Goal: Task Accomplishment & Management: Use online tool/utility

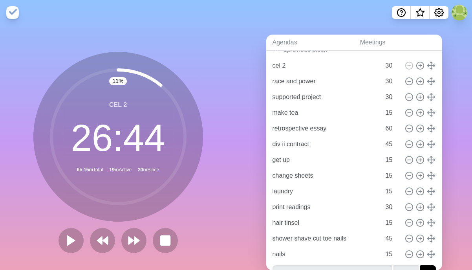
scroll to position [67, 0]
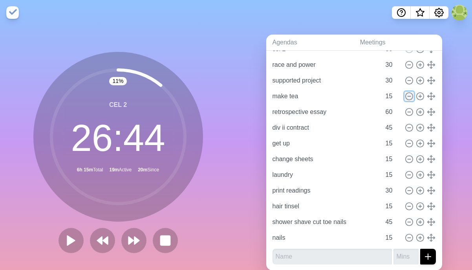
click at [408, 97] on icon at bounding box center [409, 96] width 9 height 9
type input "retrospective essay"
type input "60"
type input "div ii contract"
type input "45"
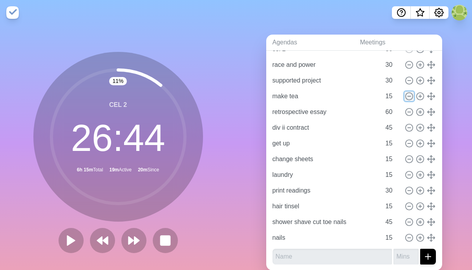
type input "get up"
type input "15"
type input "change sheets"
type input "laundry"
type input "print readings"
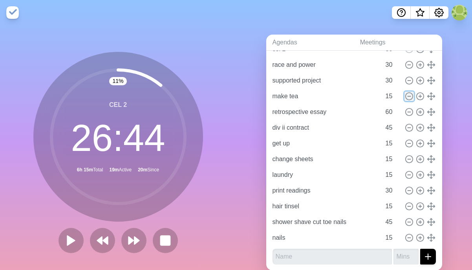
type input "30"
type input "hair tinsel"
type input "15"
type input "shower shave cut toe nails"
type input "45"
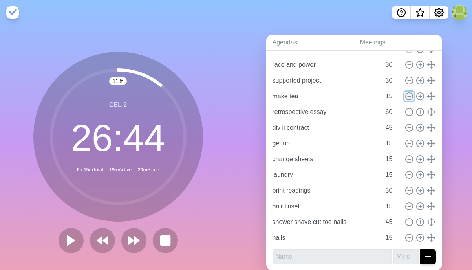
type input "nails"
type input "15"
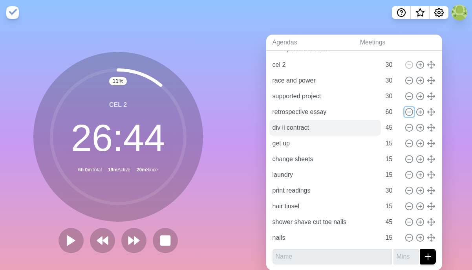
scroll to position [16, 0]
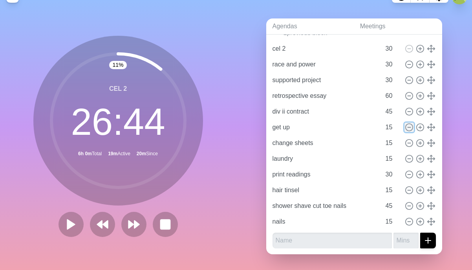
click at [410, 127] on icon at bounding box center [409, 127] width 9 height 9
type input "change sheets"
type input "laundry"
type input "print readings"
type input "30"
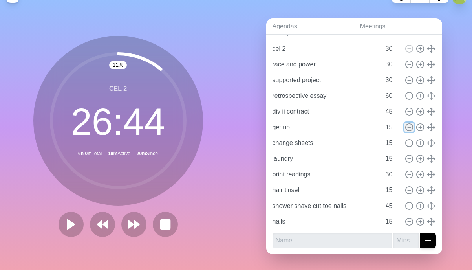
type input "hair tinsel"
type input "15"
type input "shower shave cut toe nails"
type input "45"
type input "nails"
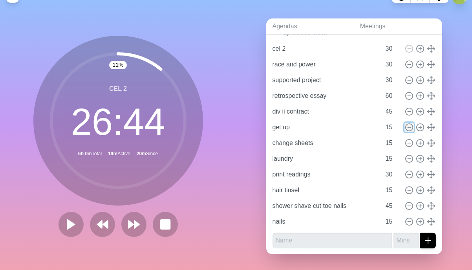
type input "15"
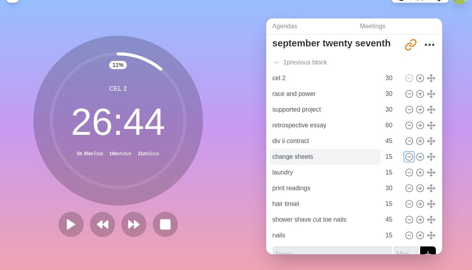
scroll to position [36, 0]
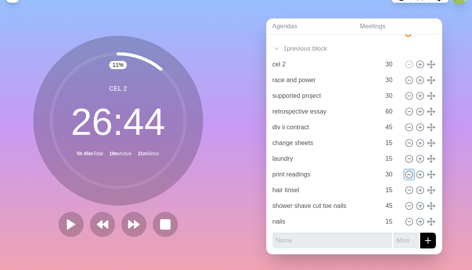
click at [409, 175] on icon at bounding box center [409, 174] width 9 height 9
type input "hair tinsel"
type input "15"
type input "shower shave cut toe nails"
type input "45"
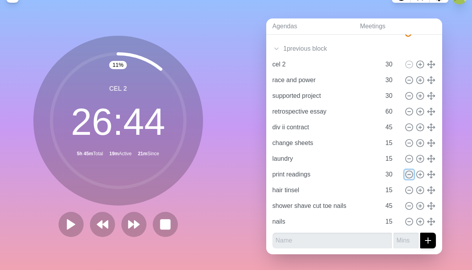
type input "nails"
type input "15"
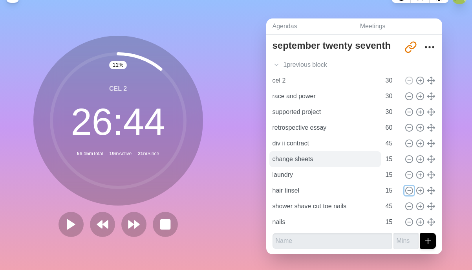
scroll to position [20, 0]
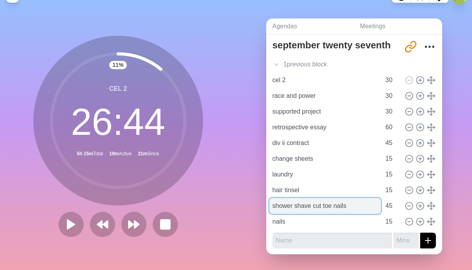
click at [341, 205] on input "shower shave cut toe nails" at bounding box center [325, 206] width 112 height 16
drag, startPoint x: 314, startPoint y: 205, endPoint x: 355, endPoint y: 205, distance: 41.6
click at [355, 205] on input "shower shave cut toe nails" at bounding box center [325, 206] width 112 height 16
type input "shower shave"
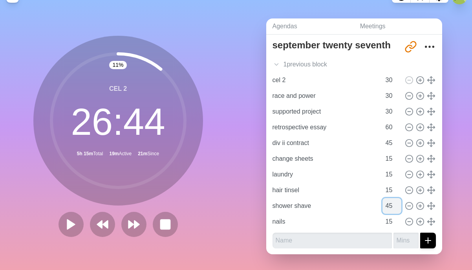
click at [390, 207] on input "45" at bounding box center [392, 206] width 19 height 16
click at [398, 205] on input "44" at bounding box center [392, 206] width 19 height 16
click at [398, 201] on input "45" at bounding box center [392, 206] width 19 height 16
click at [398, 201] on input "46" at bounding box center [392, 206] width 19 height 16
click at [398, 201] on input "47" at bounding box center [392, 206] width 19 height 16
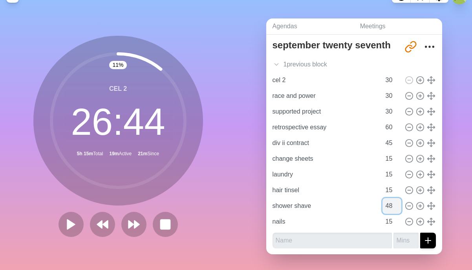
click at [398, 201] on input "48" at bounding box center [392, 206] width 19 height 16
click at [398, 201] on input "49" at bounding box center [392, 206] width 19 height 16
click at [398, 201] on input "50" at bounding box center [392, 206] width 19 height 16
click at [398, 201] on input "51" at bounding box center [392, 206] width 19 height 16
click at [398, 201] on input "52" at bounding box center [392, 206] width 19 height 16
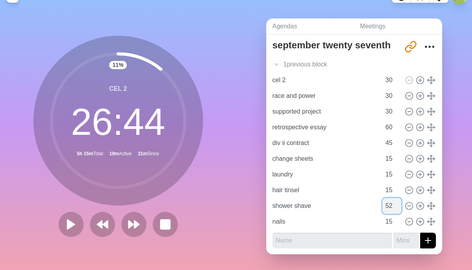
click at [390, 205] on input "52" at bounding box center [392, 206] width 19 height 16
type input "30"
type input "shower shave"
type input "30"
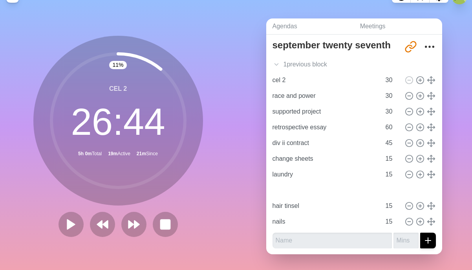
type input "hair tinsel"
type input "15"
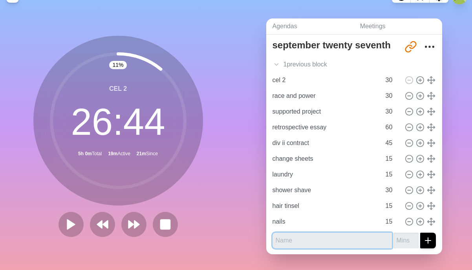
click at [330, 242] on input "text" at bounding box center [332, 241] width 119 height 16
click at [239, 77] on div "Agendas Meetings Back september twenty seventh [URL][DOMAIN_NAME] 1 previous bl…" at bounding box center [354, 139] width 236 height 261
click at [72, 222] on polygon at bounding box center [71, 224] width 8 height 10
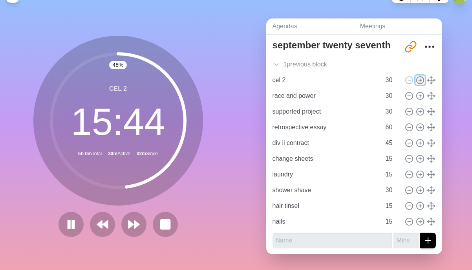
click at [421, 82] on icon at bounding box center [420, 80] width 9 height 9
type input "cel 2"
type input "race and power"
type input "supported project"
type input "30"
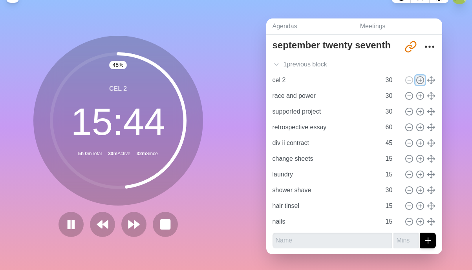
type input "retrospective essay"
type input "60"
type input "div ii contract"
type input "45"
type input "change sheets"
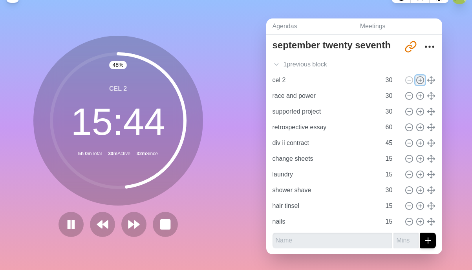
type input "laundry"
type input "15"
type input "shower shave"
type input "30"
type input "hair tinsel"
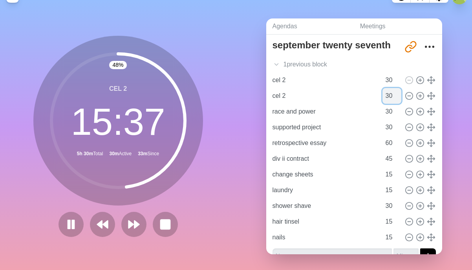
click at [386, 95] on input "30" at bounding box center [392, 96] width 19 height 16
click at [396, 97] on input "29" at bounding box center [392, 96] width 19 height 16
click at [396, 97] on input "28" at bounding box center [392, 96] width 19 height 16
click at [396, 97] on input "27" at bounding box center [392, 96] width 19 height 16
click at [396, 97] on input "26" at bounding box center [392, 96] width 19 height 16
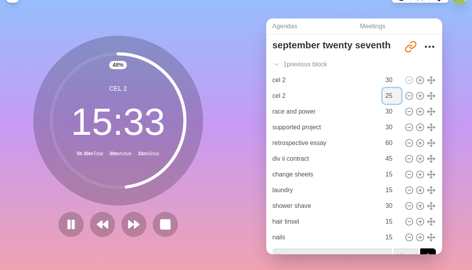
click at [396, 97] on input "25" at bounding box center [392, 96] width 19 height 16
click at [396, 97] on input "24" at bounding box center [392, 96] width 19 height 16
click at [396, 97] on input "23" at bounding box center [392, 96] width 19 height 16
click at [396, 97] on input "22" at bounding box center [392, 96] width 19 height 16
click at [396, 97] on input "21" at bounding box center [392, 96] width 19 height 16
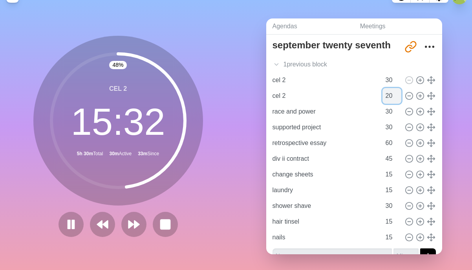
click at [396, 97] on input "20" at bounding box center [392, 96] width 19 height 16
click at [396, 97] on input "19" at bounding box center [392, 96] width 19 height 16
click at [396, 97] on input "18" at bounding box center [392, 96] width 19 height 16
click at [396, 97] on input "17" at bounding box center [392, 96] width 19 height 16
click at [396, 97] on input "16" at bounding box center [392, 96] width 19 height 16
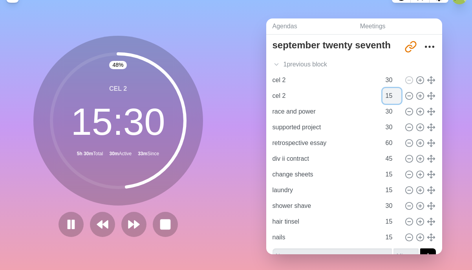
type input "15"
click at [396, 97] on input "15" at bounding box center [392, 96] width 19 height 16
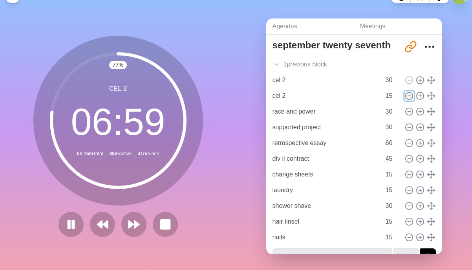
click at [410, 94] on icon at bounding box center [409, 96] width 9 height 9
type input "race and power"
type input "30"
type input "supported project"
type input "retrospective essay"
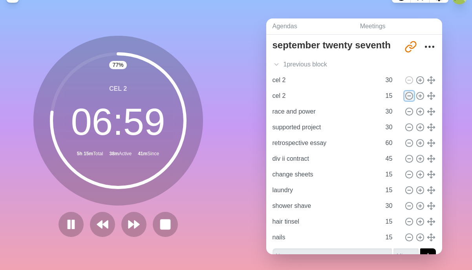
type input "60"
type input "div ii contract"
type input "45"
type input "change sheets"
type input "15"
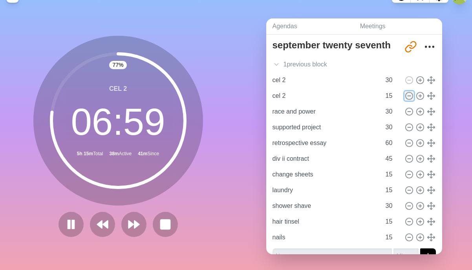
type input "laundry"
type input "shower shave"
type input "30"
type input "hair tinsel"
type input "15"
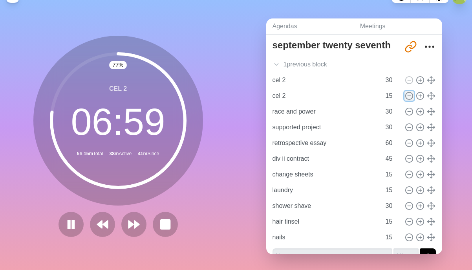
type input "nails"
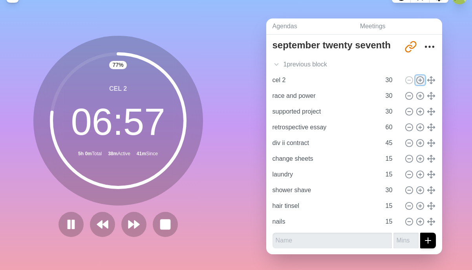
click at [419, 81] on icon at bounding box center [420, 80] width 9 height 9
type input "cel 2"
type input "race and power"
type input "supported project"
type input "30"
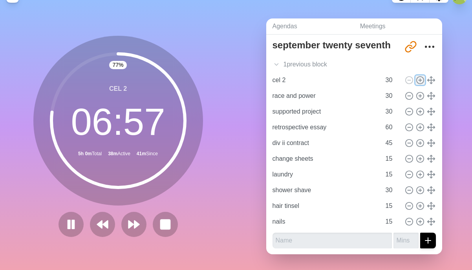
type input "retrospective essay"
type input "60"
type input "div ii contract"
type input "45"
type input "change sheets"
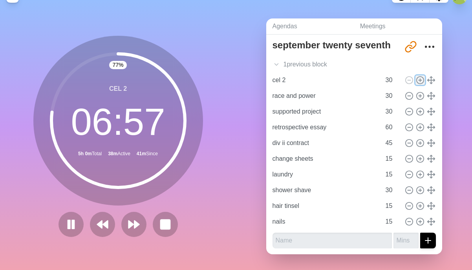
type input "laundry"
type input "15"
type input "shower shave"
type input "30"
type input "hair tinsel"
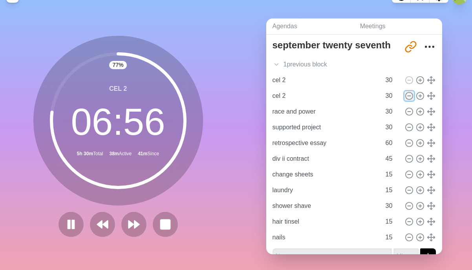
click at [411, 95] on icon at bounding box center [409, 96] width 9 height 9
type input "race and power"
type input "supported project"
type input "retrospective essay"
type input "60"
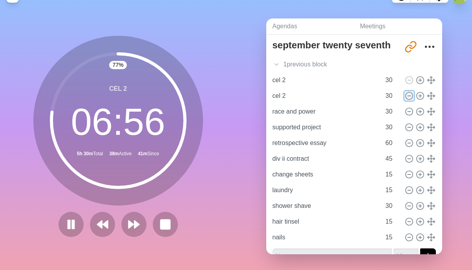
type input "div ii contract"
type input "45"
type input "change sheets"
type input "15"
type input "laundry"
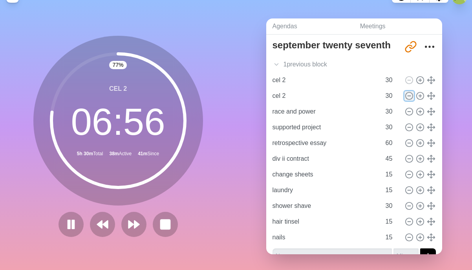
type input "shower shave"
type input "30"
type input "hair tinsel"
type input "15"
type input "nails"
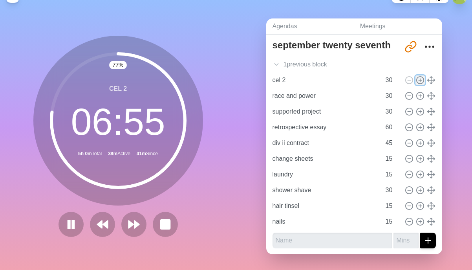
click at [422, 79] on icon at bounding box center [420, 80] width 9 height 9
type input "cel 2"
type input "race and power"
type input "supported project"
type input "30"
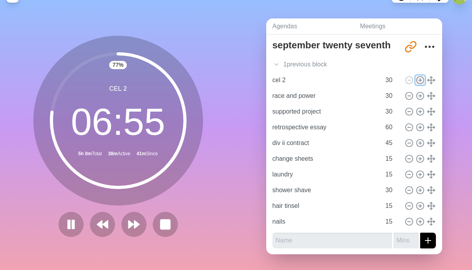
type input "retrospective essay"
type input "60"
type input "div ii contract"
type input "45"
type input "change sheets"
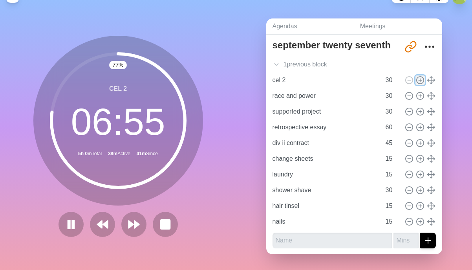
type input "laundry"
type input "15"
type input "shower shave"
type input "30"
type input "hair tinsel"
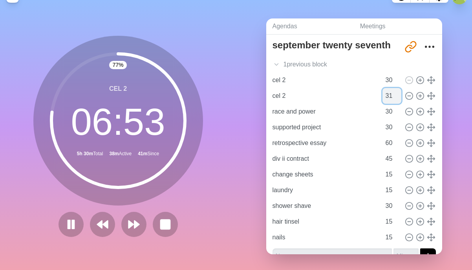
click at [399, 92] on input "31" at bounding box center [392, 96] width 19 height 16
click at [399, 92] on input "32" at bounding box center [392, 96] width 19 height 16
click at [399, 99] on input "31" at bounding box center [392, 96] width 19 height 16
click at [399, 99] on input "30" at bounding box center [392, 96] width 19 height 16
click at [399, 99] on input "29" at bounding box center [392, 96] width 19 height 16
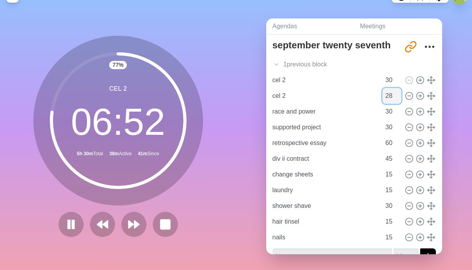
click at [399, 99] on input "28" at bounding box center [392, 96] width 19 height 16
click at [399, 99] on input "27" at bounding box center [392, 96] width 19 height 16
click at [399, 99] on input "26" at bounding box center [392, 96] width 19 height 16
click at [399, 99] on input "25" at bounding box center [392, 96] width 19 height 16
click at [399, 99] on input "24" at bounding box center [392, 96] width 19 height 16
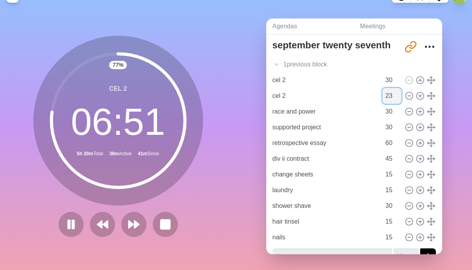
click at [399, 99] on input "23" at bounding box center [392, 96] width 19 height 16
click at [399, 99] on input "22" at bounding box center [392, 96] width 19 height 16
click at [399, 99] on input "21" at bounding box center [392, 96] width 19 height 16
click at [399, 99] on input "20" at bounding box center [392, 96] width 19 height 16
click at [399, 99] on input "19" at bounding box center [392, 96] width 19 height 16
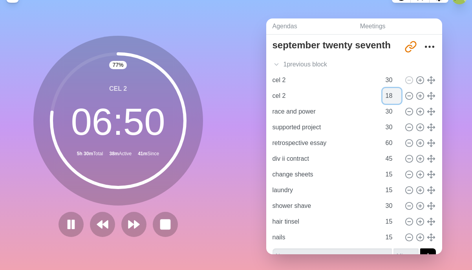
click at [399, 99] on input "18" at bounding box center [392, 96] width 19 height 16
click at [399, 99] on input "17" at bounding box center [392, 96] width 19 height 16
click at [399, 99] on input "16" at bounding box center [392, 96] width 19 height 16
click at [399, 99] on input "15" at bounding box center [392, 96] width 19 height 16
click at [399, 99] on input "14" at bounding box center [392, 96] width 19 height 16
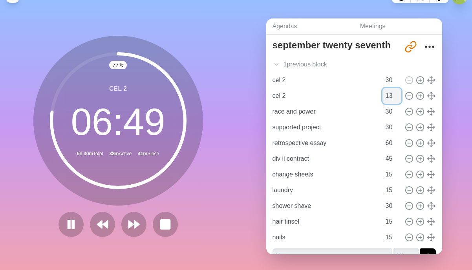
click at [399, 99] on input "13" at bounding box center [392, 96] width 19 height 16
click at [399, 99] on input "12" at bounding box center [392, 96] width 19 height 16
click at [399, 99] on input "11" at bounding box center [392, 96] width 19 height 16
type input "10"
click at [399, 99] on input "10" at bounding box center [392, 96] width 19 height 16
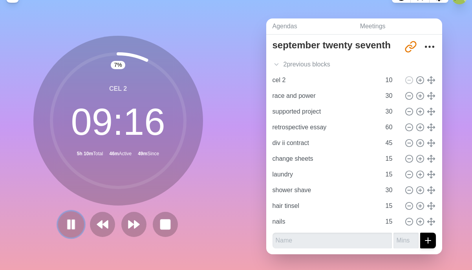
click at [68, 225] on rect at bounding box center [69, 224] width 2 height 9
click at [409, 97] on icon at bounding box center [409, 96] width 9 height 9
type input "supported project"
type input "retrospective essay"
type input "60"
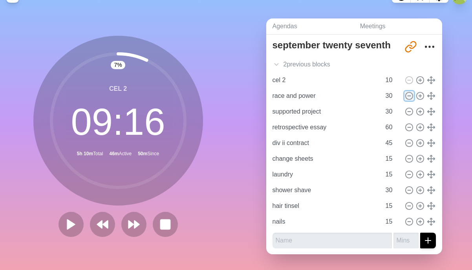
type input "div ii contract"
type input "45"
type input "change sheets"
type input "15"
type input "laundry"
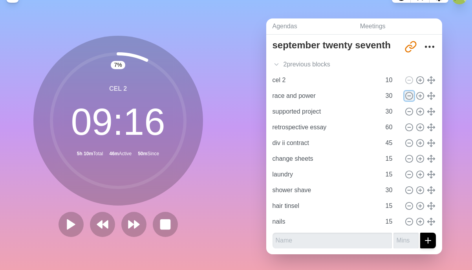
type input "shower shave"
type input "30"
type input "hair tinsel"
type input "15"
type input "nails"
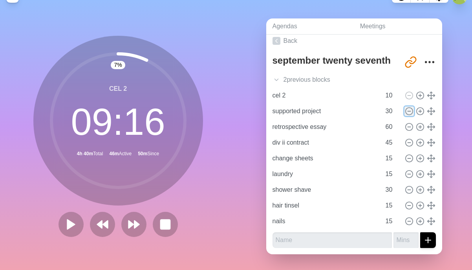
scroll to position [4, 0]
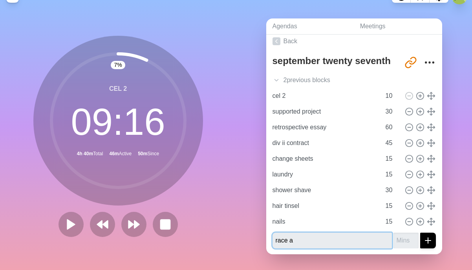
type input "rea"
type input "race and power"
click at [420, 233] on button "submit" at bounding box center [428, 241] width 16 height 16
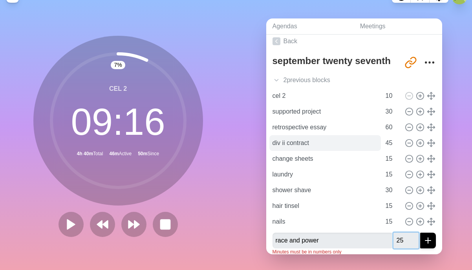
type input "25"
click at [420, 233] on button "submit" at bounding box center [428, 241] width 16 height 16
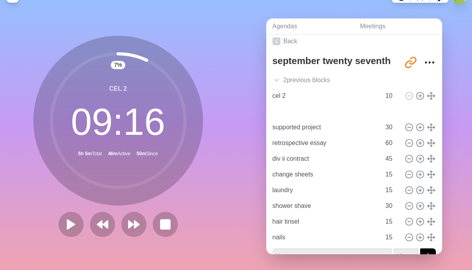
type input "race and power"
type input "25"
type input "supported project"
type input "30"
type input "retrospective essay"
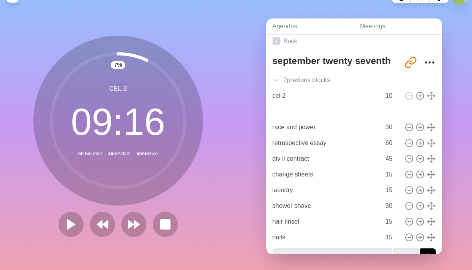
type input "60"
type input "div ii contract"
type input "45"
type input "change sheets"
type input "laundry"
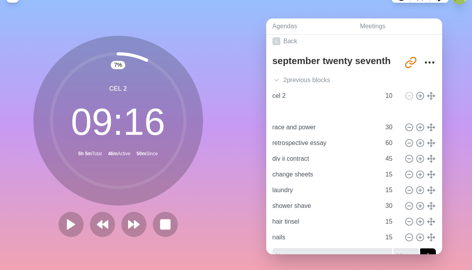
type input "15"
type input "shower shave"
type input "30"
type input "hair tinsel"
type input "nails"
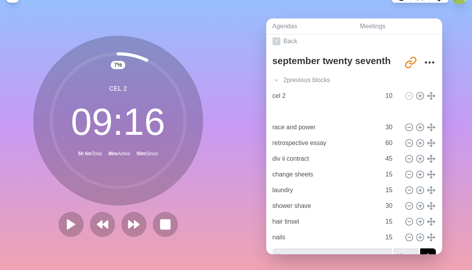
type input "15"
click at [398, 128] on input "29" at bounding box center [392, 127] width 19 height 16
click at [398, 128] on input "28" at bounding box center [392, 127] width 19 height 16
click at [398, 128] on input "27" at bounding box center [392, 127] width 19 height 16
click at [398, 128] on input "26" at bounding box center [392, 127] width 19 height 16
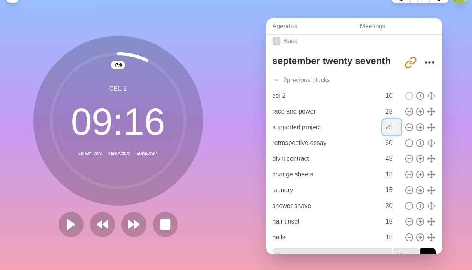
click at [398, 128] on input "25" at bounding box center [392, 127] width 19 height 16
click at [398, 128] on input "24" at bounding box center [392, 127] width 19 height 16
click at [398, 128] on input "23" at bounding box center [392, 127] width 19 height 16
click at [398, 128] on input "22" at bounding box center [392, 127] width 19 height 16
click at [398, 128] on input "21" at bounding box center [392, 127] width 19 height 16
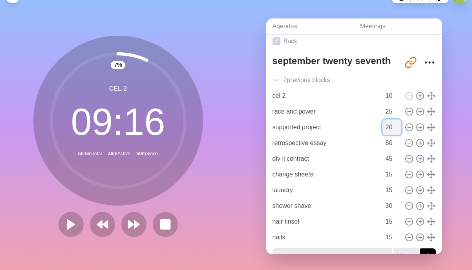
type input "20"
click at [398, 128] on input "20" at bounding box center [392, 127] width 19 height 16
click at [397, 114] on input "24" at bounding box center [392, 112] width 19 height 16
click at [397, 114] on input "23" at bounding box center [392, 112] width 19 height 16
click at [397, 114] on input "22" at bounding box center [392, 112] width 19 height 16
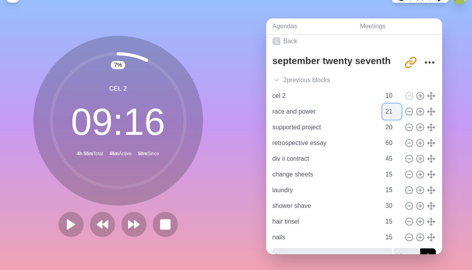
click at [397, 114] on input "21" at bounding box center [392, 112] width 19 height 16
click at [397, 114] on input "20" at bounding box center [392, 112] width 19 height 16
click at [397, 114] on input "19" at bounding box center [392, 112] width 19 height 16
click at [397, 114] on input "18" at bounding box center [392, 112] width 19 height 16
click at [397, 114] on input "17" at bounding box center [392, 112] width 19 height 16
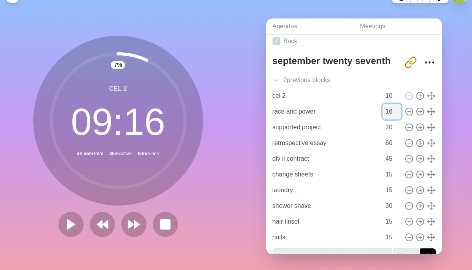
click at [397, 114] on input "16" at bounding box center [392, 112] width 19 height 16
type input "15"
click at [397, 114] on input "15" at bounding box center [392, 112] width 19 height 16
click at [397, 145] on input "59" at bounding box center [392, 143] width 19 height 16
click at [397, 145] on input "58" at bounding box center [392, 143] width 19 height 16
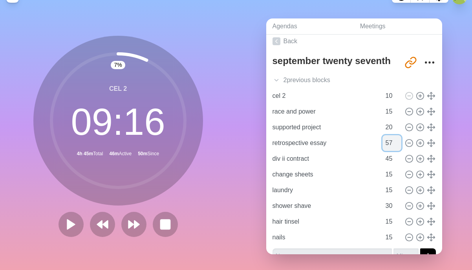
click at [397, 145] on input "57" at bounding box center [392, 143] width 19 height 16
click at [397, 145] on input "56" at bounding box center [392, 143] width 19 height 16
click at [397, 145] on input "55" at bounding box center [392, 143] width 19 height 16
click at [397, 145] on input "54" at bounding box center [392, 143] width 19 height 16
click at [397, 145] on input "53" at bounding box center [392, 143] width 19 height 16
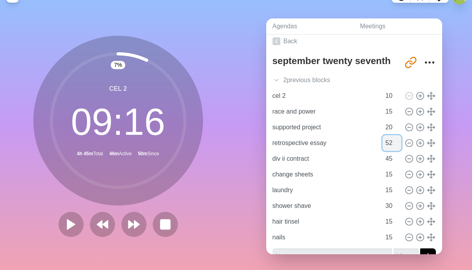
click at [397, 145] on input "52" at bounding box center [392, 143] width 19 height 16
click at [398, 141] on input "53" at bounding box center [392, 143] width 19 height 16
click at [398, 141] on input "54" at bounding box center [392, 143] width 19 height 16
click at [398, 141] on input "55" at bounding box center [392, 143] width 19 height 16
click at [398, 141] on input "56" at bounding box center [392, 143] width 19 height 16
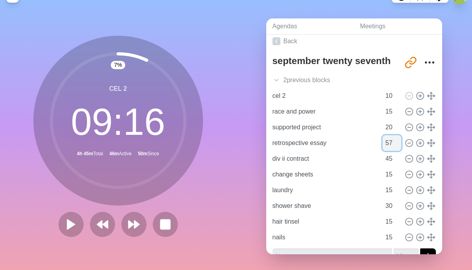
click at [398, 141] on input "57" at bounding box center [392, 143] width 19 height 16
click at [398, 141] on input "58" at bounding box center [392, 143] width 19 height 16
click at [398, 141] on input "59" at bounding box center [392, 143] width 19 height 16
type input "60"
click at [398, 141] on input "60" at bounding box center [392, 143] width 19 height 16
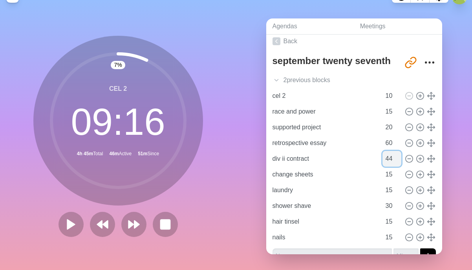
click at [399, 161] on input "44" at bounding box center [392, 159] width 19 height 16
click at [399, 159] on input "43" at bounding box center [392, 159] width 19 height 16
click at [399, 159] on input "42" at bounding box center [392, 159] width 19 height 16
click at [399, 159] on input "41" at bounding box center [392, 159] width 19 height 16
click at [399, 159] on input "40" at bounding box center [392, 159] width 19 height 16
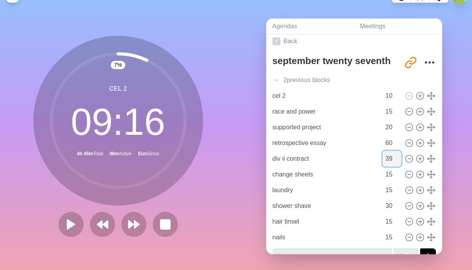
click at [399, 159] on input "39" at bounding box center [392, 159] width 19 height 16
click at [399, 159] on input "38" at bounding box center [392, 159] width 19 height 16
click at [399, 159] on input "37" at bounding box center [392, 159] width 19 height 16
click at [399, 159] on input "36" at bounding box center [392, 159] width 19 height 16
click at [399, 159] on input "35" at bounding box center [392, 159] width 19 height 16
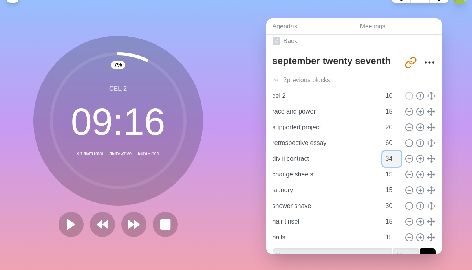
click at [399, 159] on input "34" at bounding box center [392, 159] width 19 height 16
click at [399, 159] on input "33" at bounding box center [392, 159] width 19 height 16
click at [399, 159] on input "32" at bounding box center [392, 159] width 19 height 16
click at [399, 159] on input "31" at bounding box center [392, 159] width 19 height 16
type input "30"
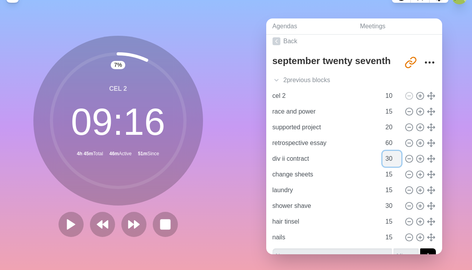
click at [399, 159] on input "30" at bounding box center [392, 159] width 19 height 16
click at [452, 143] on div "Agendas Meetings Back september twenty seventh [URL][DOMAIN_NAME] 2 previous bl…" at bounding box center [354, 139] width 236 height 261
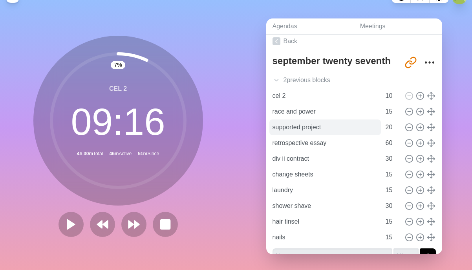
scroll to position [20, 0]
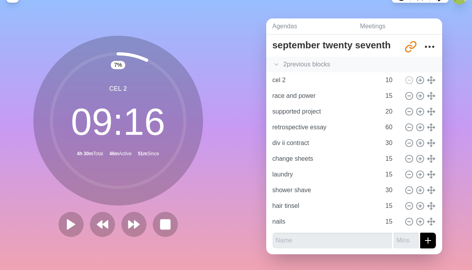
click at [277, 63] on icon at bounding box center [277, 64] width 8 height 8
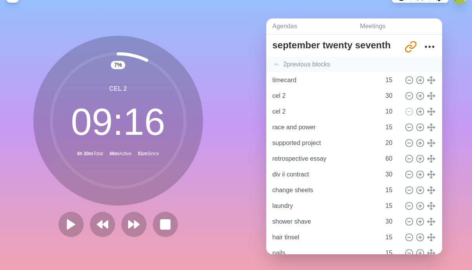
click at [277, 63] on icon at bounding box center [277, 64] width 8 height 8
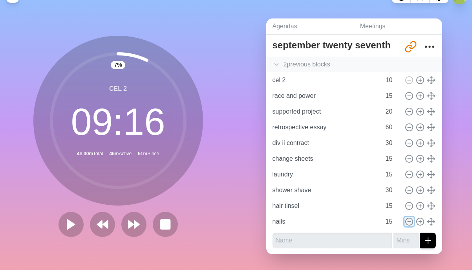
click at [409, 220] on icon at bounding box center [409, 221] width 9 height 9
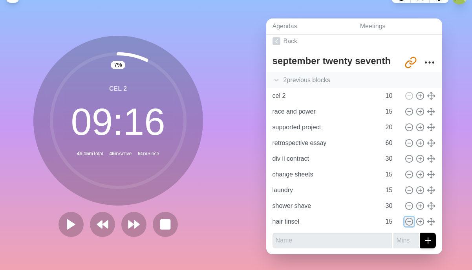
click at [410, 223] on icon at bounding box center [409, 221] width 9 height 9
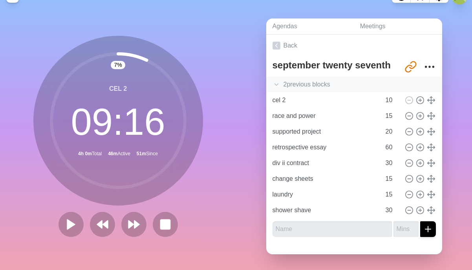
scroll to position [0, 0]
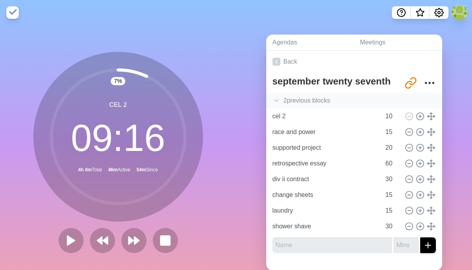
click at [293, 16] on nav at bounding box center [236, 12] width 472 height 25
